Goal: Find specific page/section: Find specific page/section

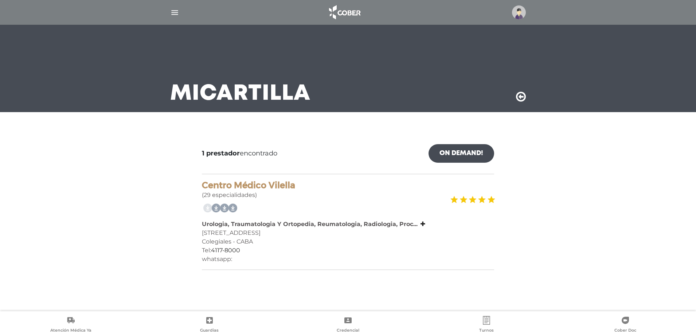
click at [176, 16] on img "button" at bounding box center [174, 12] width 9 height 9
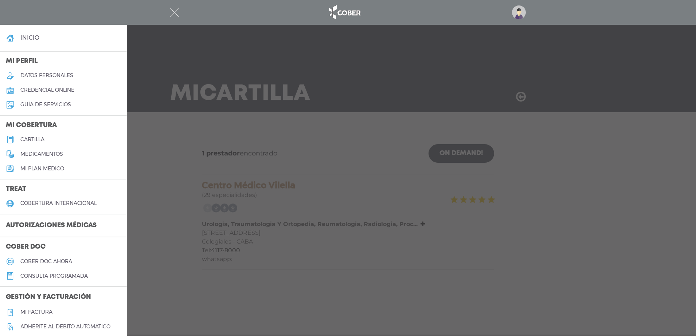
click at [32, 137] on h5 "cartilla" at bounding box center [32, 140] width 24 height 6
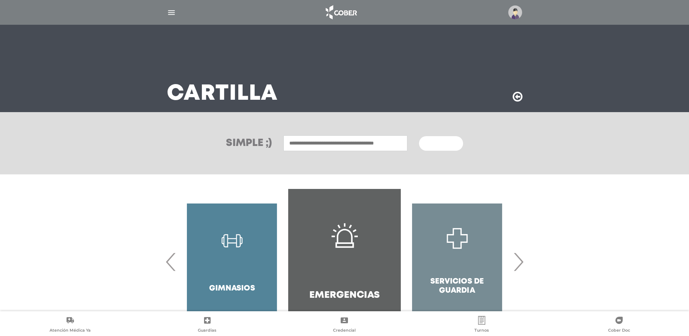
click at [327, 137] on input "text" at bounding box center [346, 144] width 124 height 16
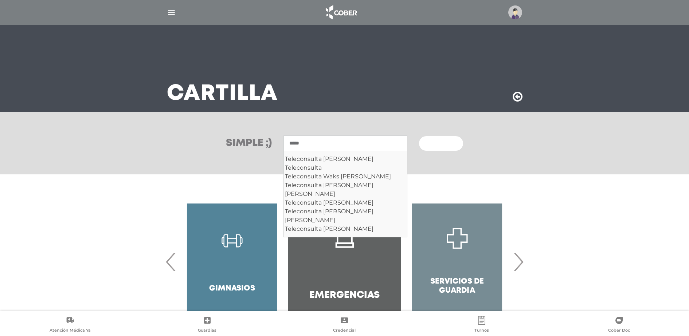
type input "*****"
